Goal: Obtain resource: Obtain resource

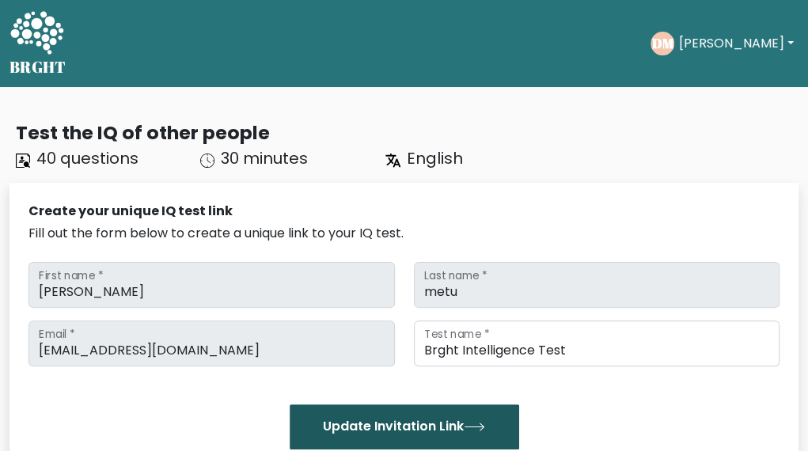
click at [434, 423] on button "Update Invitation Link" at bounding box center [404, 426] width 229 height 44
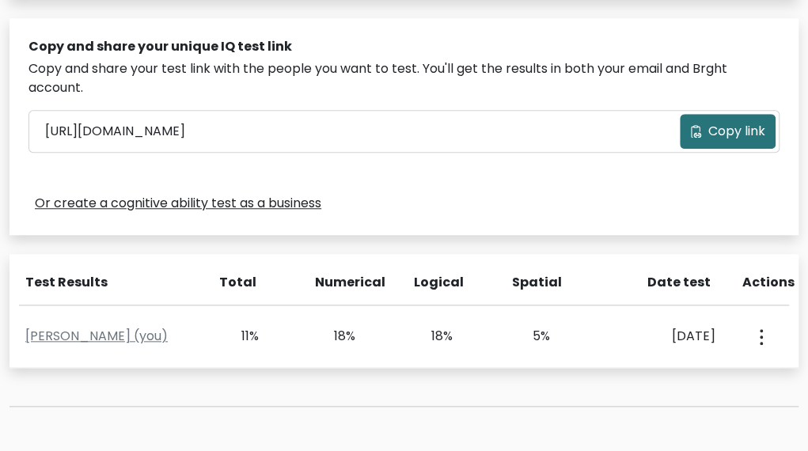
scroll to position [646, 0]
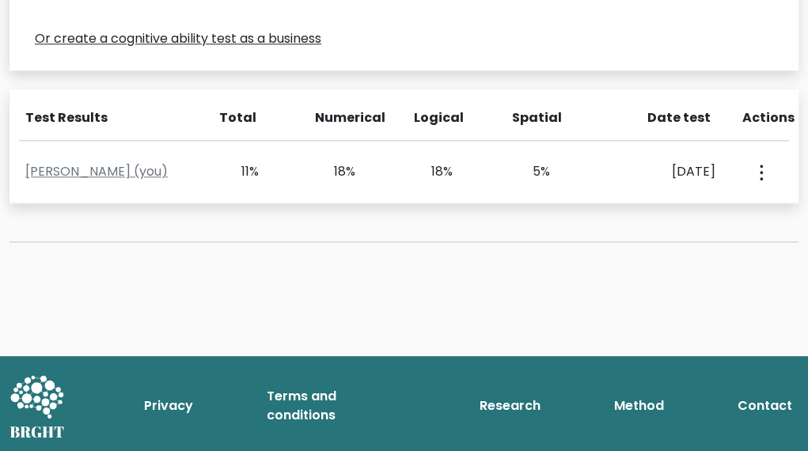
click at [257, 381] on div "Privacy Terms and conditions Research Method Contact" at bounding box center [404, 405] width 808 height 71
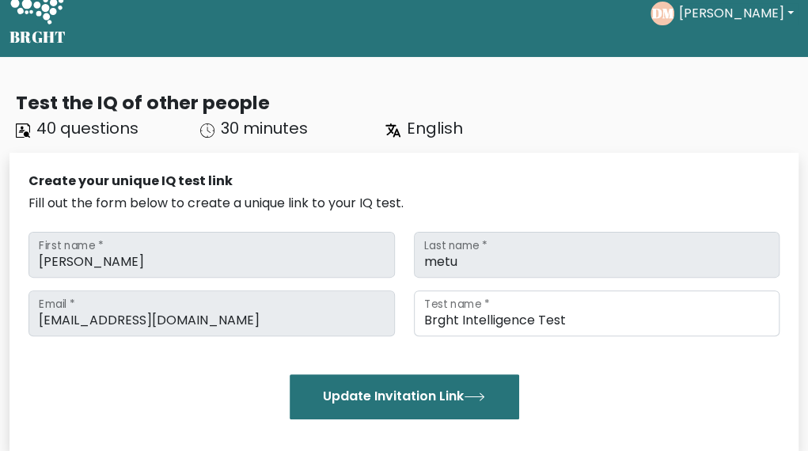
scroll to position [0, 0]
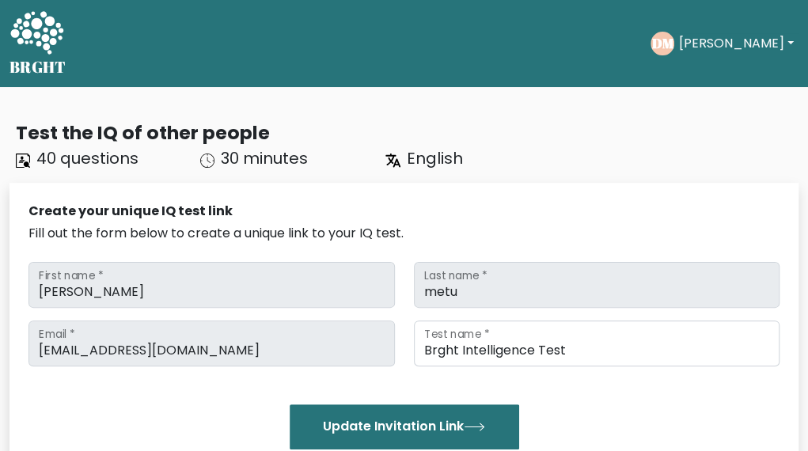
click at [356, 317] on div "daniel First name * metu Last name * doctorleinad@gmail.com Email * Brght Intel…" at bounding box center [403, 355] width 751 height 199
click at [308, 256] on div "daniel First name * metu Last name * doctorleinad@gmail.com Email * Brght Intel…" at bounding box center [403, 355] width 751 height 199
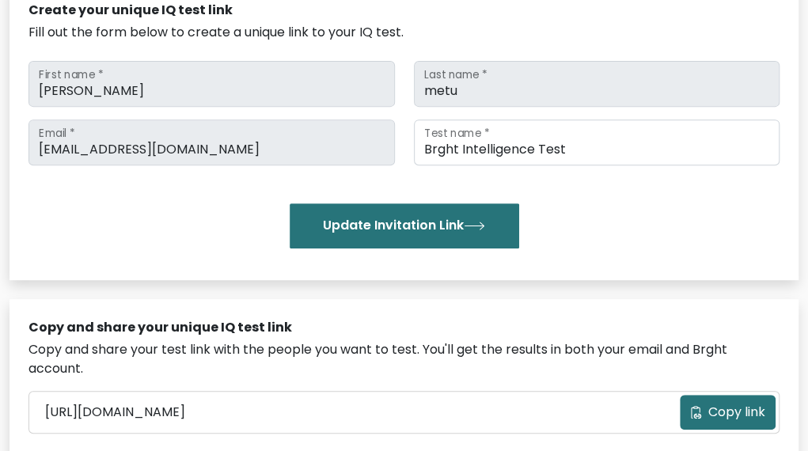
scroll to position [200, 0]
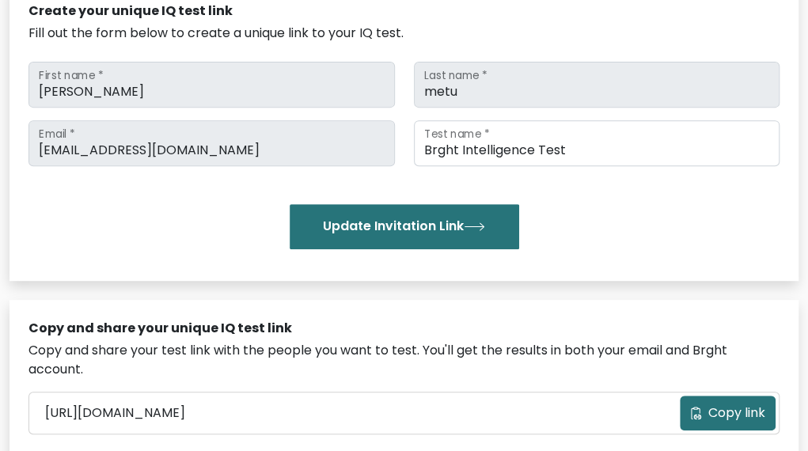
click at [708, 413] on span "Copy link" at bounding box center [736, 413] width 57 height 19
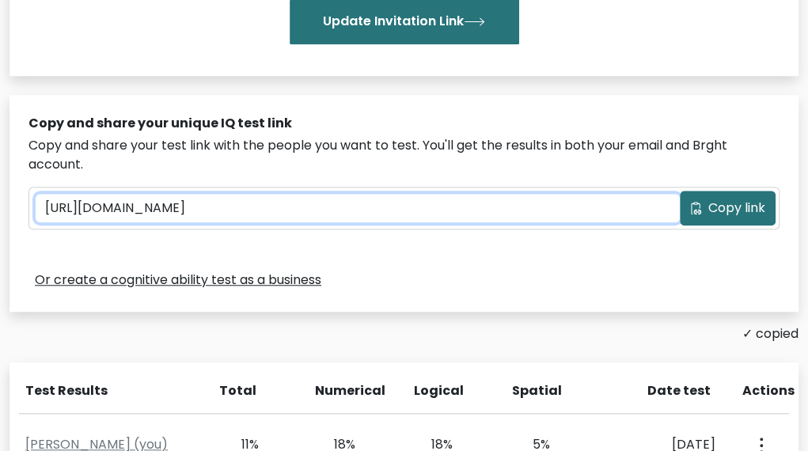
scroll to position [404, 0]
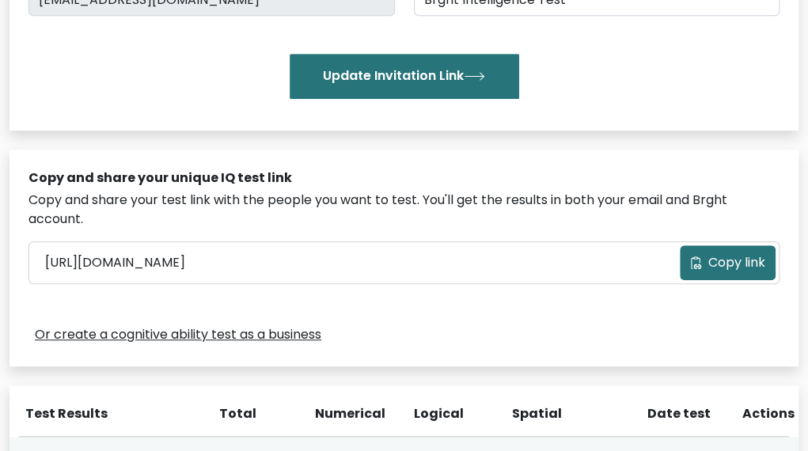
scroll to position [347, 0]
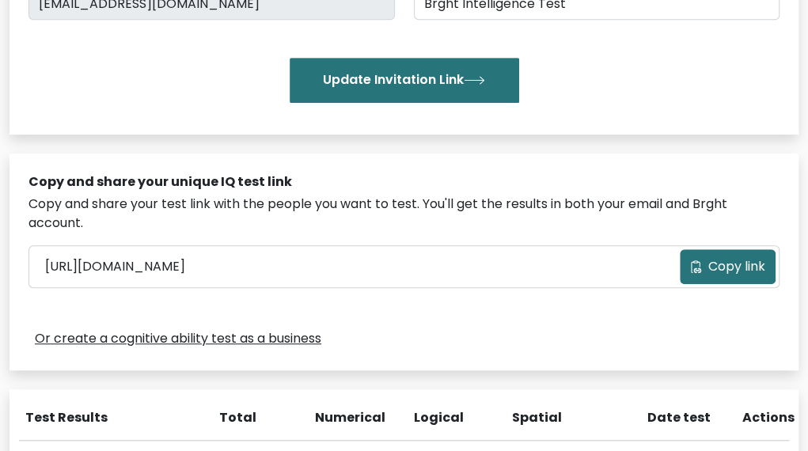
click at [269, 339] on link "Or create a cognitive ability test as a business" at bounding box center [178, 338] width 286 height 19
